Goal: Task Accomplishment & Management: Use online tool/utility

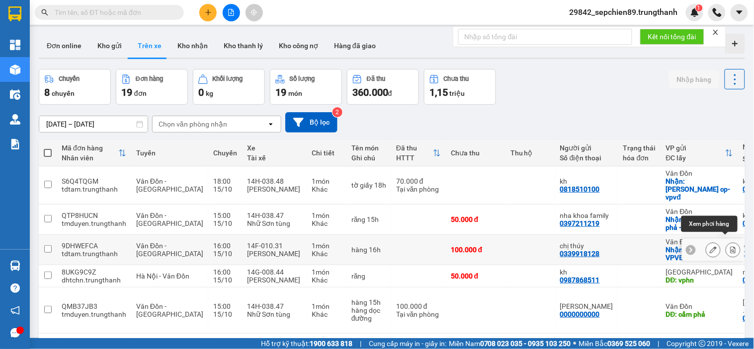
click at [730, 247] on icon at bounding box center [733, 250] width 7 height 7
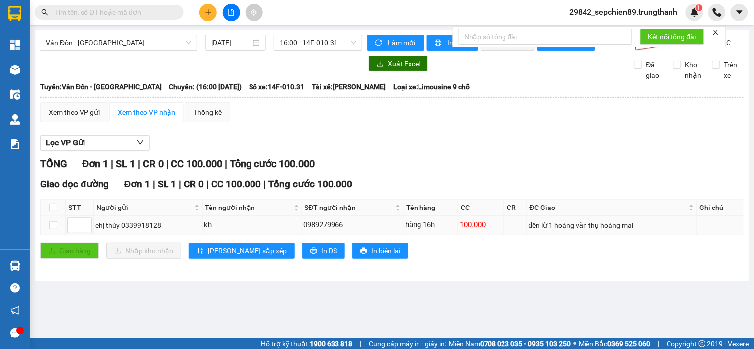
click at [253, 232] on div "kh" at bounding box center [252, 226] width 96 height 12
drag, startPoint x: 450, startPoint y: 236, endPoint x: 493, endPoint y: 236, distance: 42.3
click at [493, 236] on tr "chị thúy 0339918128 kh 0989279966 hàng 16h 100.000 đền lừ 1 [PERSON_NAME]" at bounding box center [392, 225] width 703 height 19
click at [561, 231] on div "đền lừ 1 hoàng văn thụ hoàng mai" at bounding box center [612, 225] width 167 height 11
drag, startPoint x: 577, startPoint y: 237, endPoint x: 425, endPoint y: 237, distance: 151.6
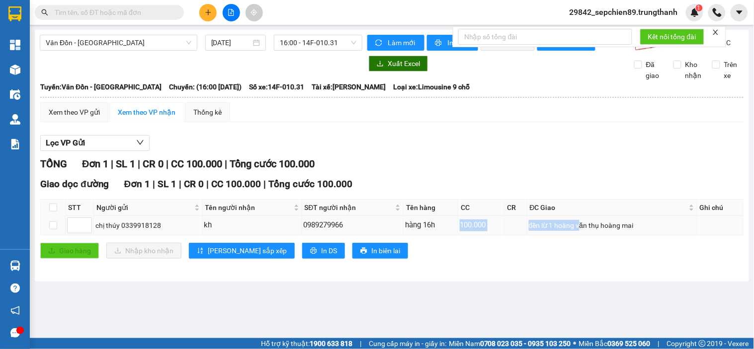
click at [425, 236] on tr "chị thúy 0339918128 kh 0989279966 hàng 16h 100.000 đền lừ 1 [PERSON_NAME]" at bounding box center [392, 225] width 703 height 19
click at [425, 232] on div "hàng 16h" at bounding box center [430, 226] width 51 height 12
drag, startPoint x: 425, startPoint y: 237, endPoint x: 365, endPoint y: 237, distance: 59.7
click at [365, 236] on tr "chị thúy 0339918128 kh 0989279966 hàng 16h 100.000 đền lừ 1 [PERSON_NAME]" at bounding box center [392, 225] width 703 height 19
click at [365, 232] on div "0989279966" at bounding box center [353, 226] width 98 height 12
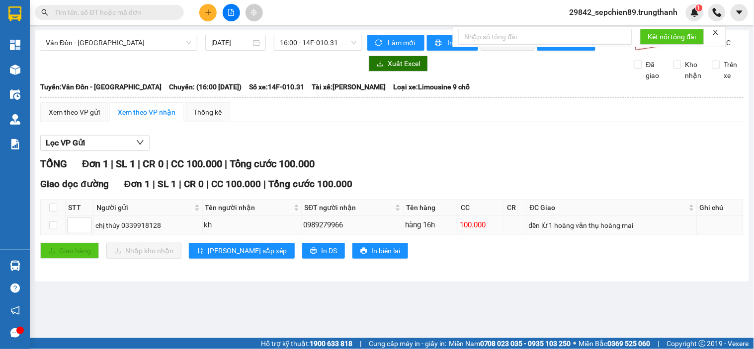
drag, startPoint x: 365, startPoint y: 237, endPoint x: 344, endPoint y: 237, distance: 21.4
click at [355, 232] on div "0989279966" at bounding box center [353, 226] width 98 height 12
drag, startPoint x: 344, startPoint y: 237, endPoint x: 291, endPoint y: 236, distance: 52.7
click at [283, 236] on tr "chị thúy 0339918128 kh 0989279966 hàng 16h 100.000 đền lừ 1 [PERSON_NAME]" at bounding box center [392, 225] width 703 height 19
click at [357, 232] on div "0989279966" at bounding box center [353, 226] width 98 height 12
